Goal: Task Accomplishment & Management: Use online tool/utility

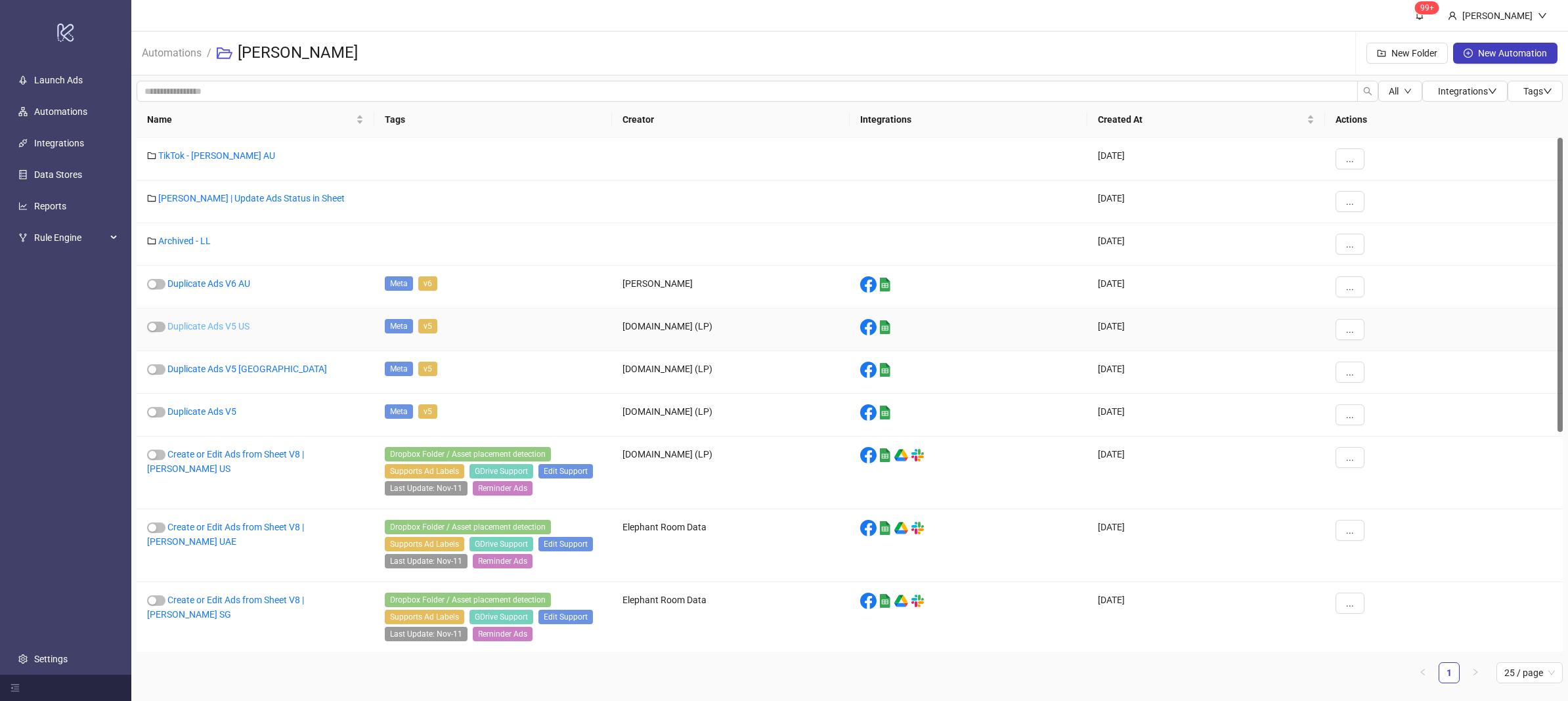
click at [201, 325] on link "Duplicate Ads V5 US" at bounding box center [208, 326] width 82 height 10
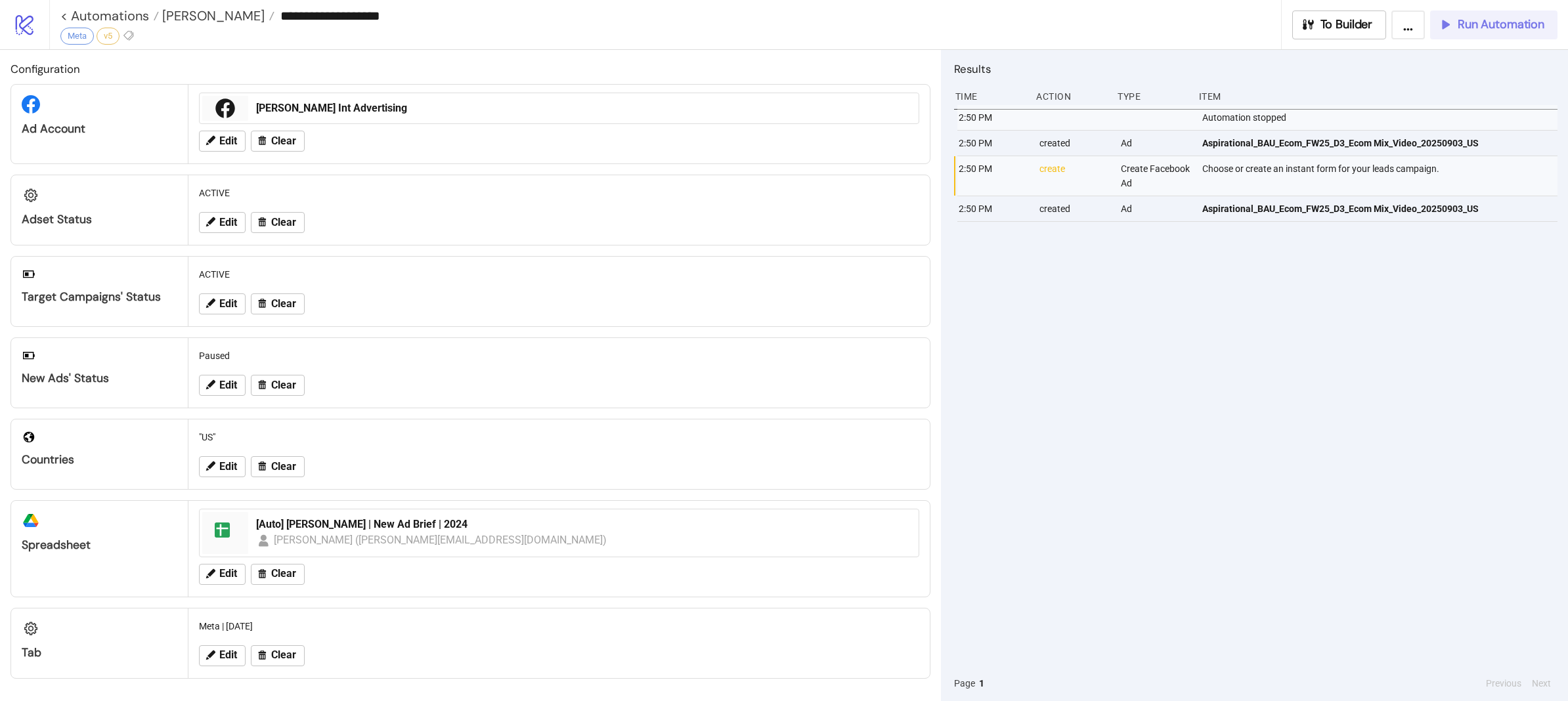
click at [1493, 24] on span "Run Automation" at bounding box center [1501, 24] width 86 height 15
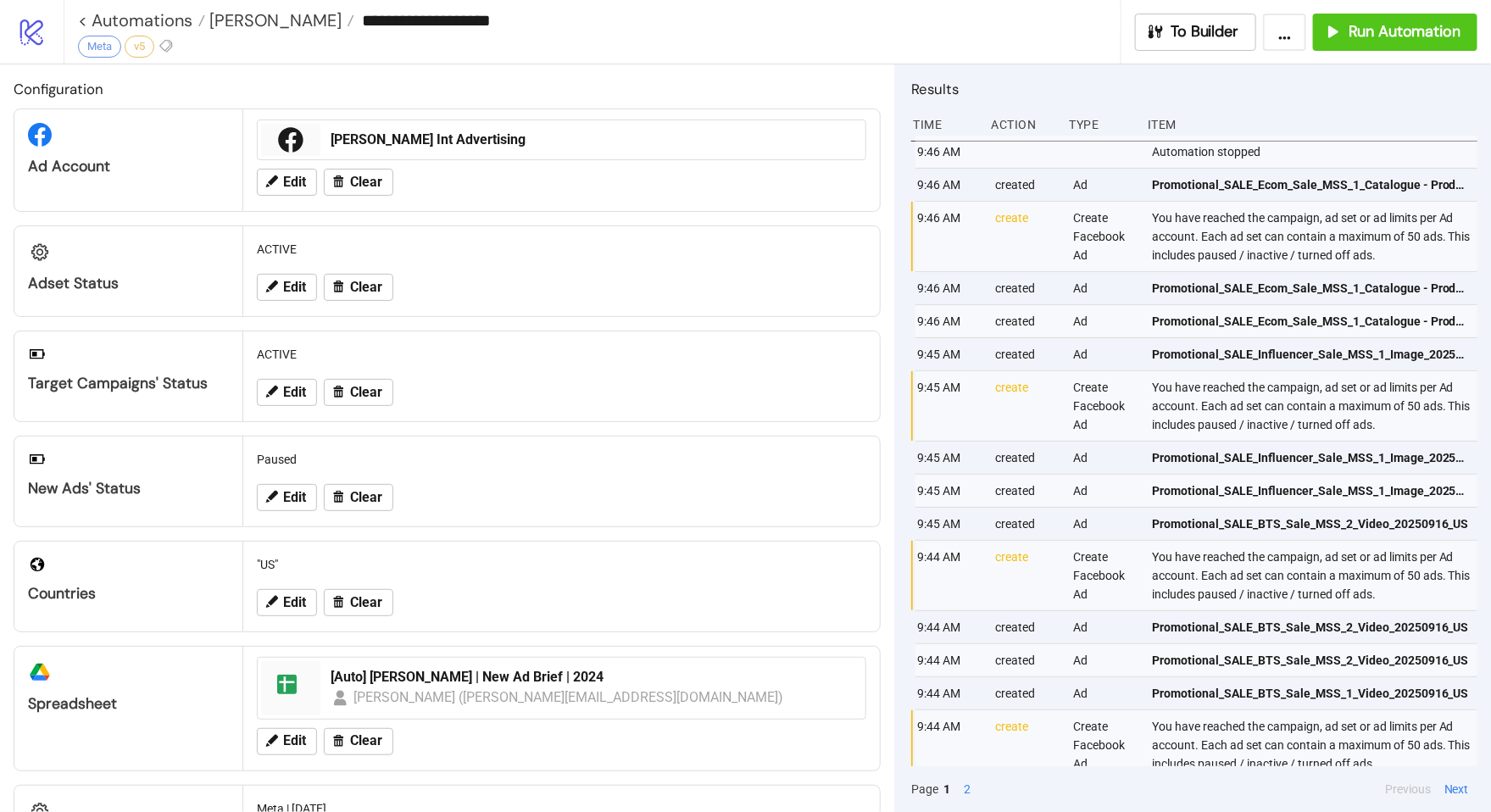
click at [289, 485] on div "Edit Clear" at bounding box center [561, 497] width 623 height 44
click at [291, 492] on span "Edit" at bounding box center [295, 497] width 23 height 15
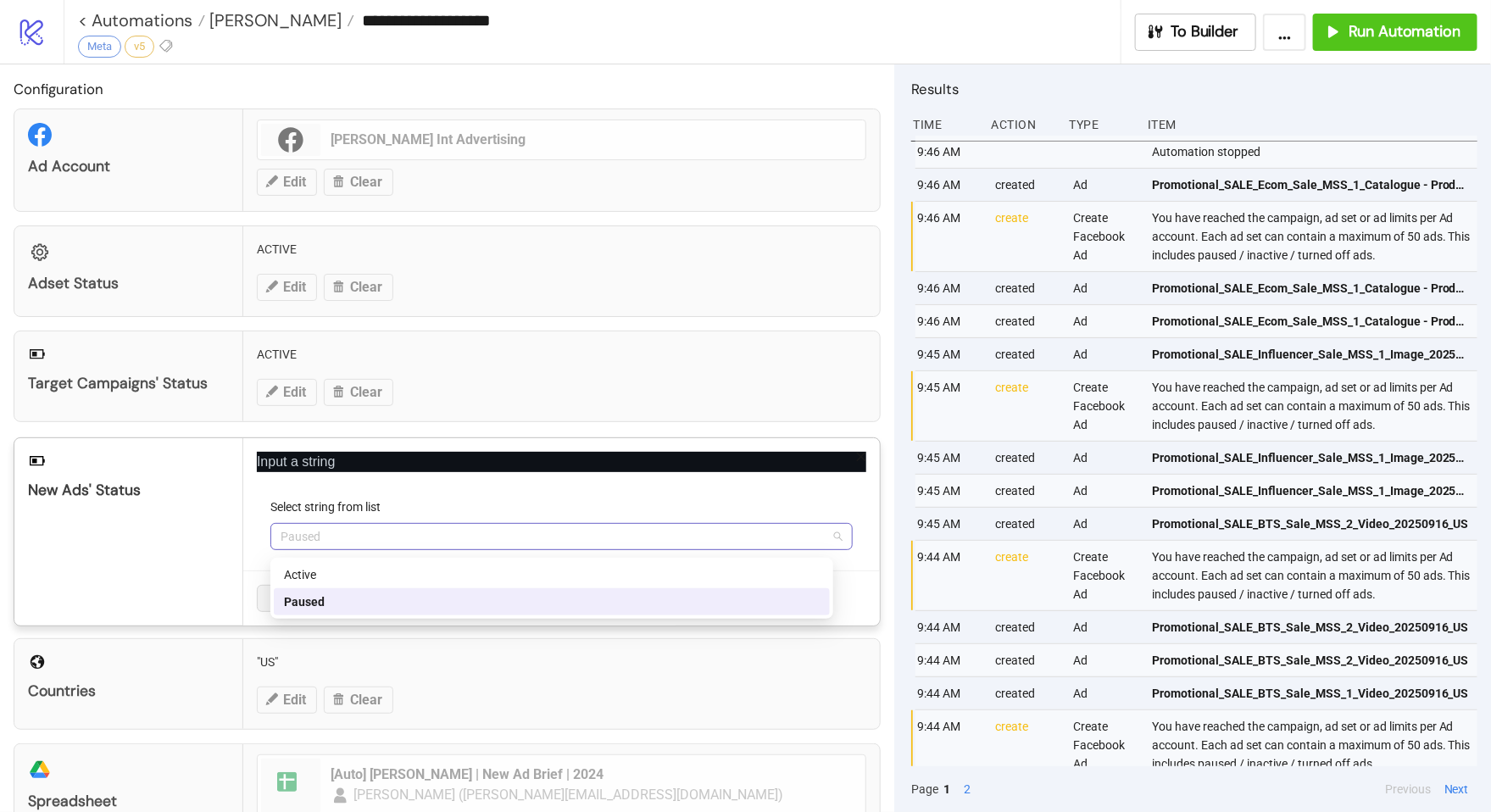
click at [342, 538] on span "Paused" at bounding box center [561, 536] width 562 height 26
click at [349, 571] on div "Active" at bounding box center [552, 575] width 536 height 19
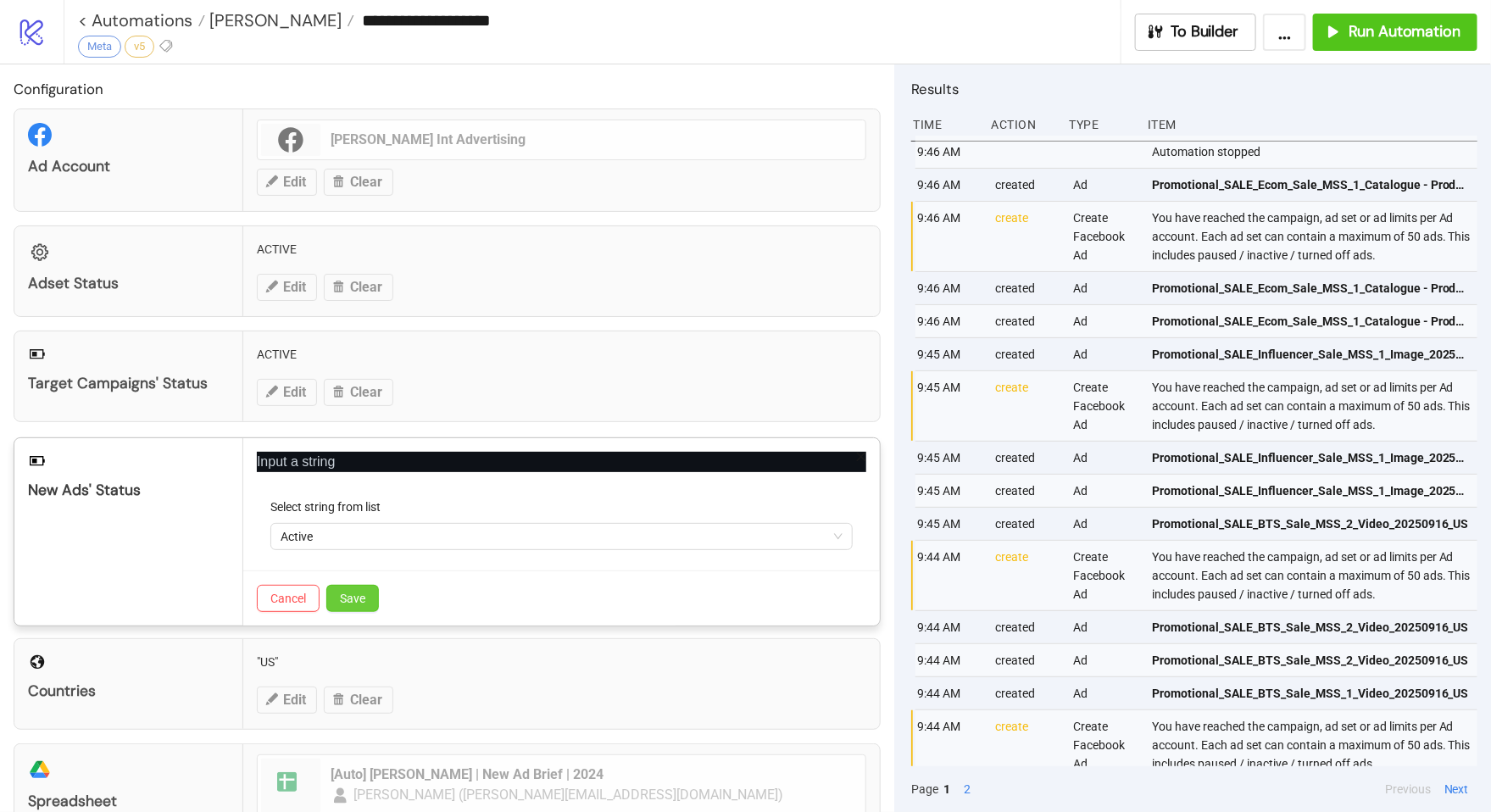
click at [378, 607] on button "Save" at bounding box center [352, 598] width 52 height 27
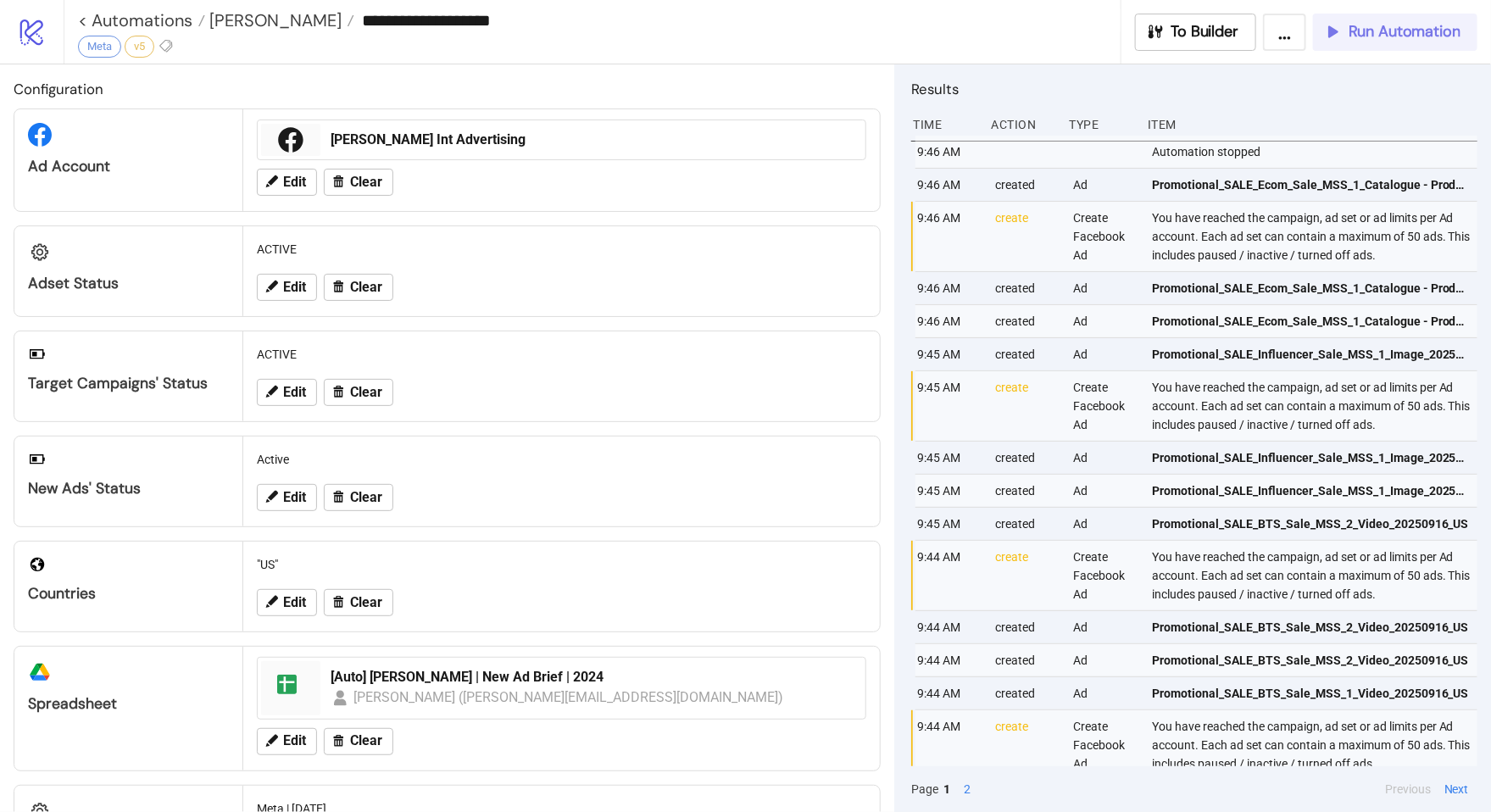
click at [1420, 35] on span "Run Automation" at bounding box center [1403, 31] width 112 height 19
